Goal: Transaction & Acquisition: Obtain resource

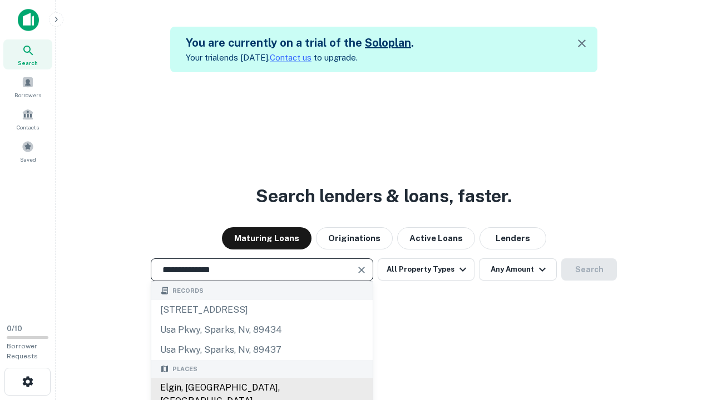
click at [261, 388] on div "Elgin, [GEOGRAPHIC_DATA], [GEOGRAPHIC_DATA]" at bounding box center [261, 394] width 221 height 33
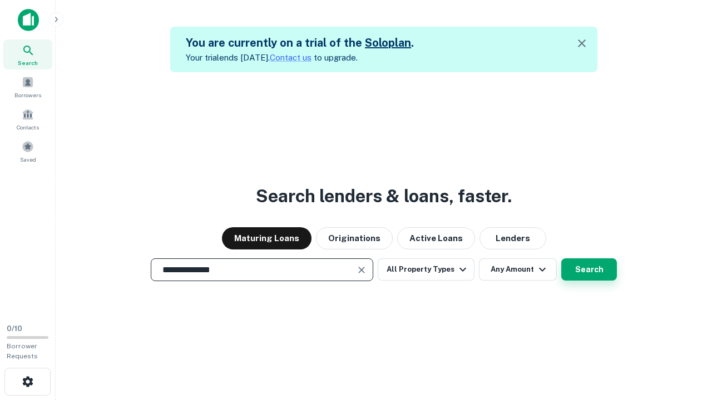
type input "**********"
click at [561, 259] on button "Search" at bounding box center [589, 270] width 56 height 22
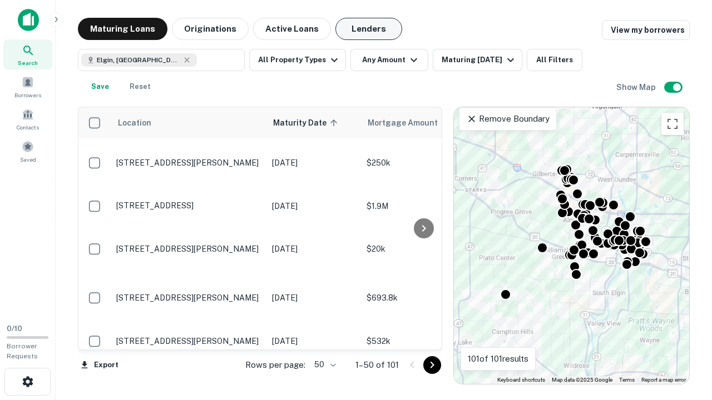
click at [369, 29] on button "Lenders" at bounding box center [368, 29] width 67 height 22
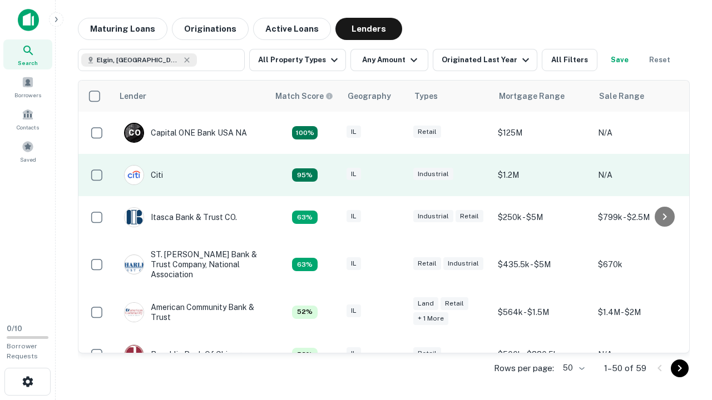
click at [395, 175] on div "IL" at bounding box center [374, 175] width 56 height 15
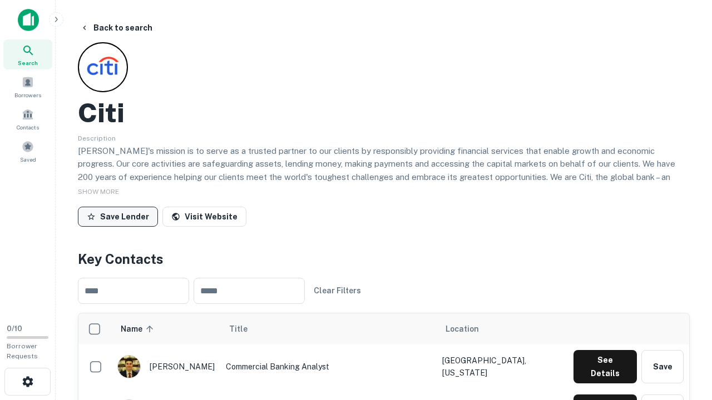
click at [118, 216] on button "Save Lender" at bounding box center [118, 217] width 80 height 20
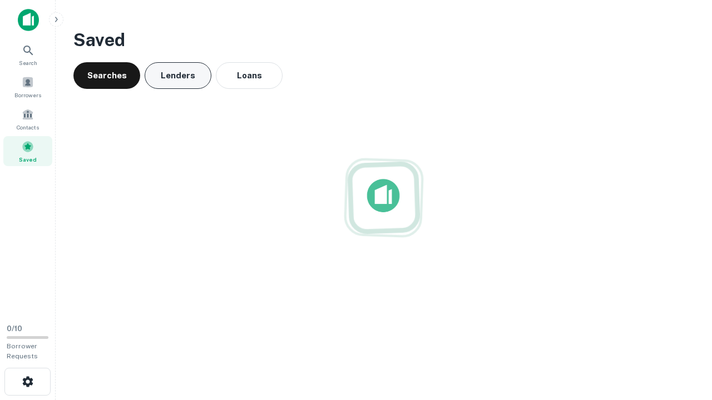
click at [178, 76] on button "Lenders" at bounding box center [178, 75] width 67 height 27
